Goal: Book appointment/travel/reservation

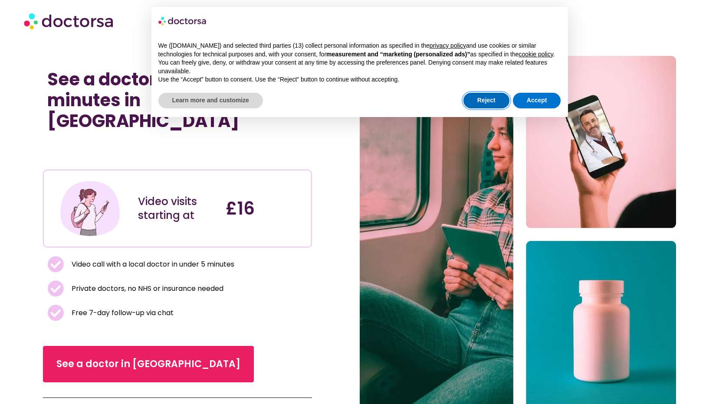
click at [495, 102] on button "Reject" at bounding box center [486, 101] width 46 height 16
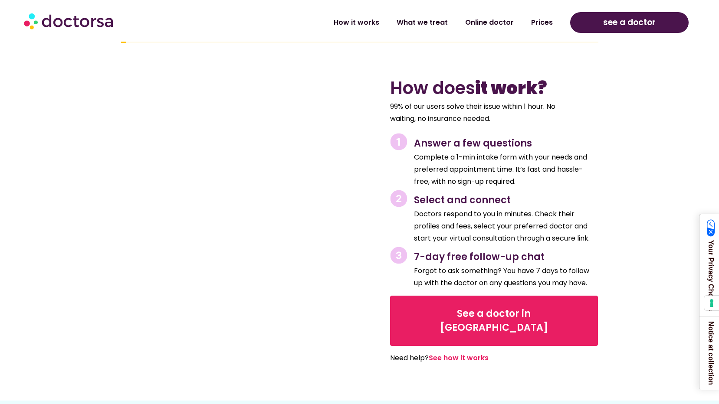
scroll to position [911, 0]
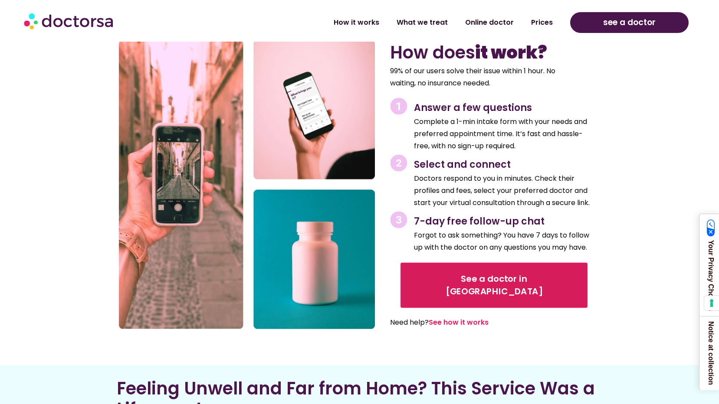
click at [444, 284] on span "See a doctor in UK" at bounding box center [493, 285] width 163 height 25
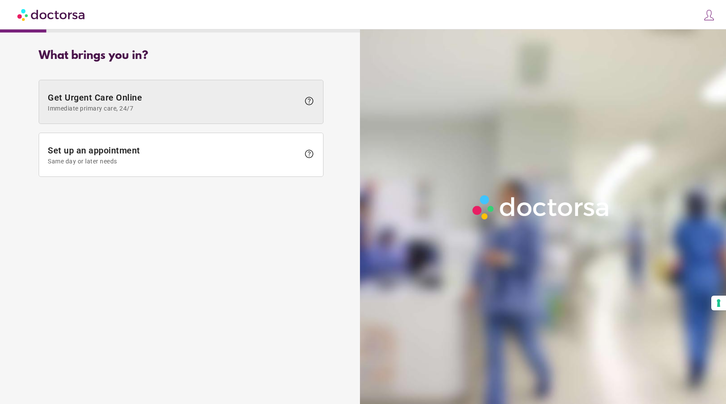
click at [175, 105] on span "Immediate primary care, 24/7" at bounding box center [174, 108] width 252 height 7
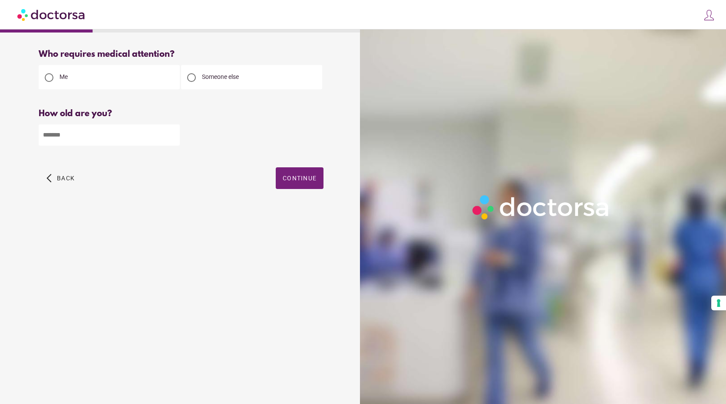
click at [191, 79] on div at bounding box center [191, 77] width 9 height 9
click at [95, 135] on input "number" at bounding box center [109, 135] width 141 height 21
click at [171, 138] on input "*" at bounding box center [109, 135] width 141 height 21
type input "**"
click at [291, 176] on span "Continue" at bounding box center [299, 178] width 34 height 7
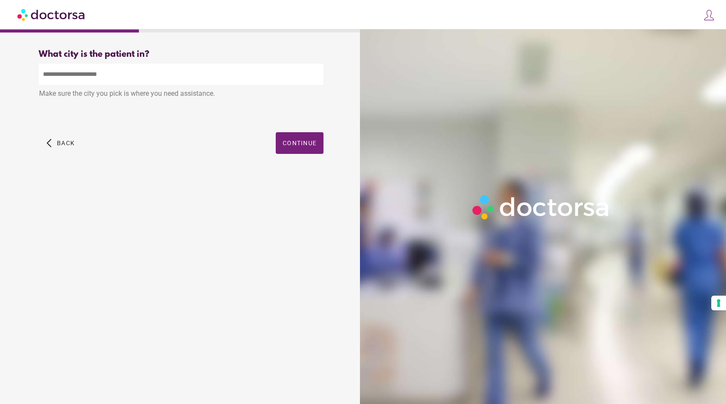
click at [112, 71] on input "text" at bounding box center [181, 74] width 285 height 21
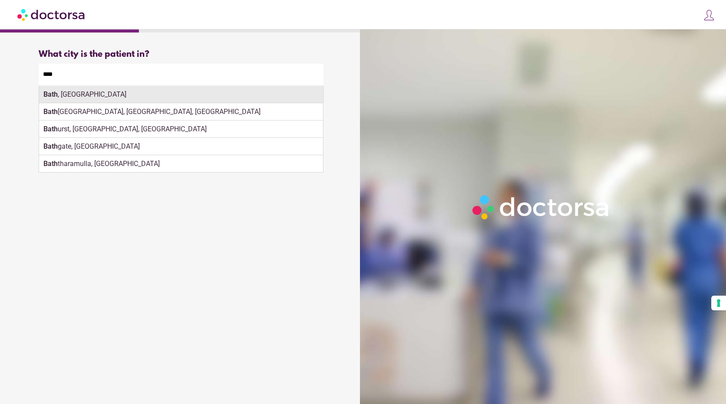
click at [69, 96] on div "Bath , UK" at bounding box center [181, 94] width 284 height 17
type input "********"
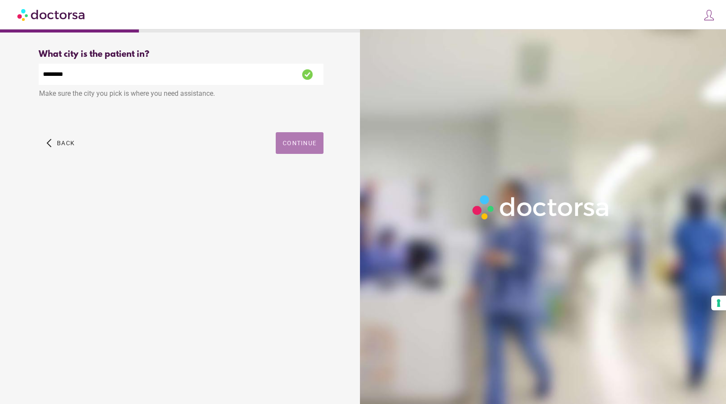
click at [294, 145] on span "Continue" at bounding box center [299, 143] width 34 height 7
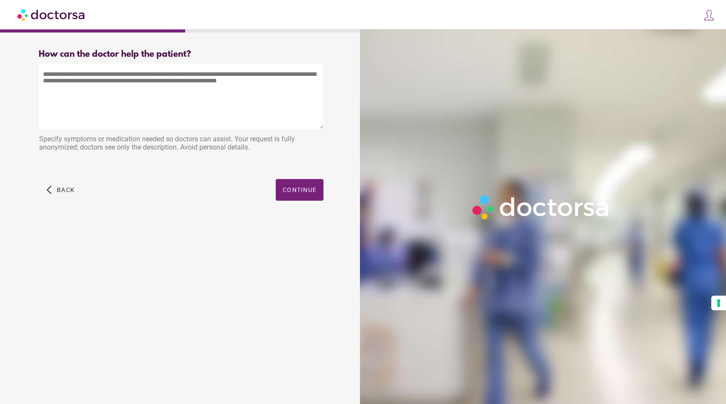
click at [82, 98] on textarea at bounding box center [181, 96] width 285 height 65
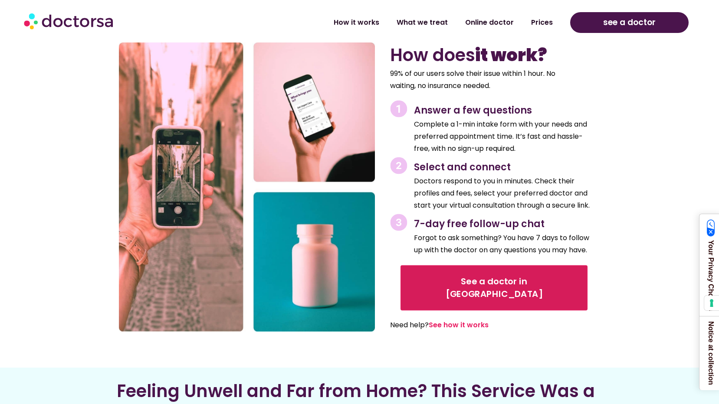
scroll to position [911, 0]
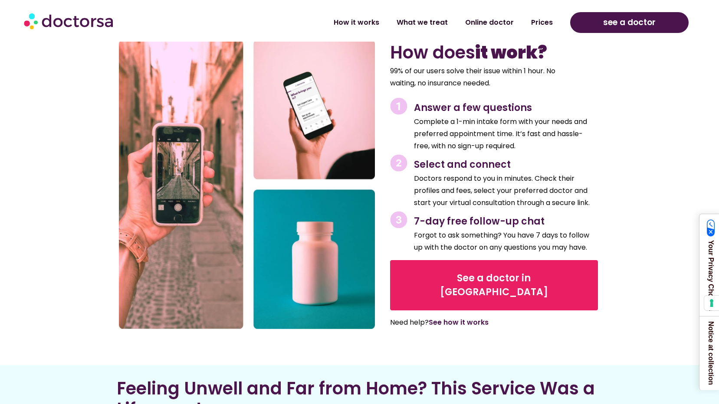
click at [443, 318] on link "See how it works" at bounding box center [459, 323] width 60 height 10
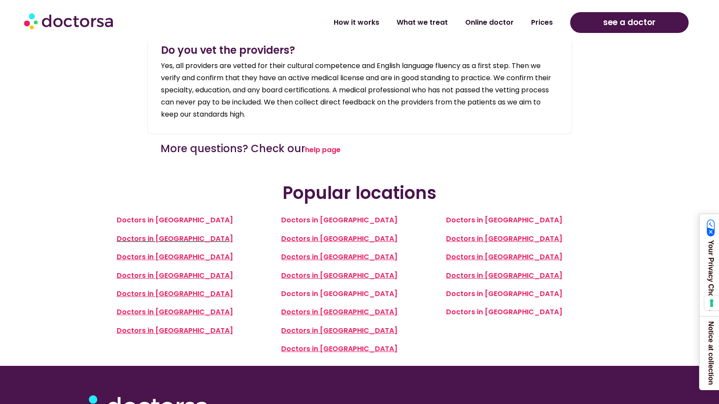
scroll to position [1866, 0]
